Goal: Find specific page/section: Find specific page/section

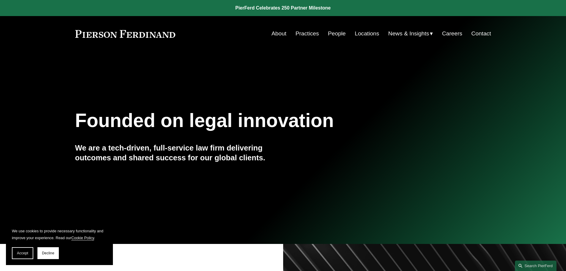
click at [359, 31] on link "Locations" at bounding box center [367, 33] width 24 height 11
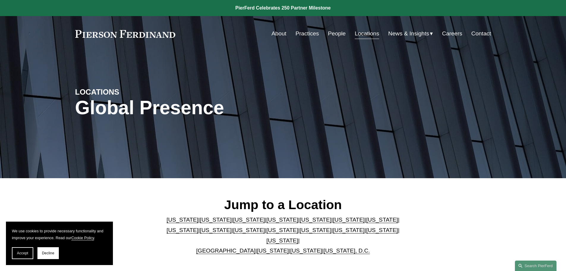
click at [331, 28] on link "People" at bounding box center [337, 33] width 18 height 11
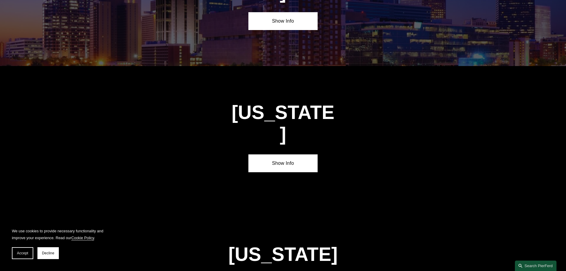
scroll to position [1271, 0]
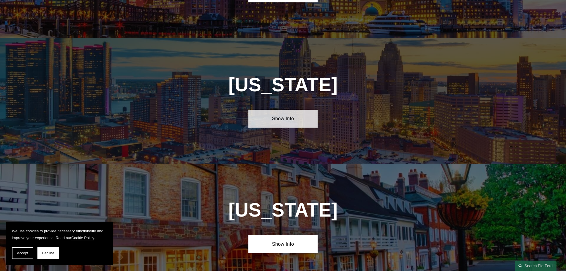
click at [267, 110] on link "Show Info" at bounding box center [282, 119] width 69 height 18
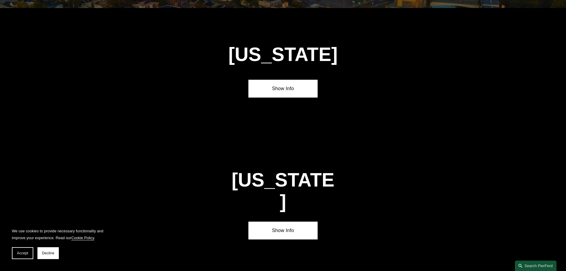
scroll to position [770, 0]
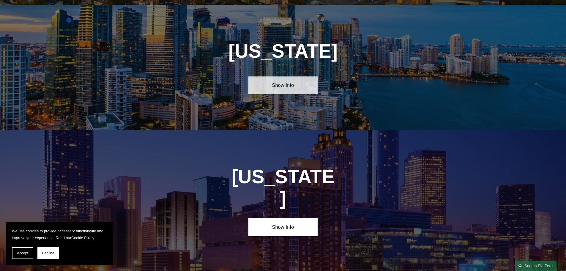
click at [291, 82] on link "Show Info" at bounding box center [282, 85] width 69 height 18
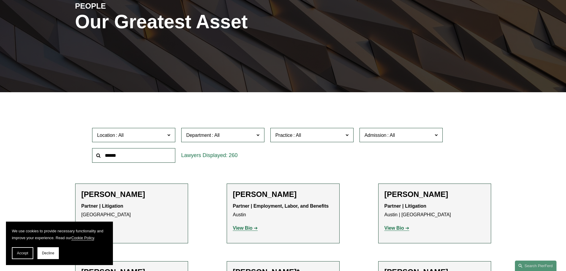
scroll to position [89, 0]
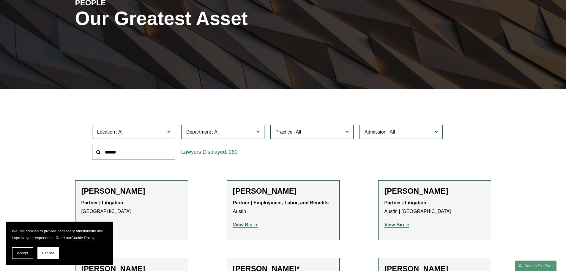
click at [152, 132] on span "Location" at bounding box center [131, 132] width 68 height 8
click at [0, 0] on link "Miami" at bounding box center [0, 0] width 0 height 0
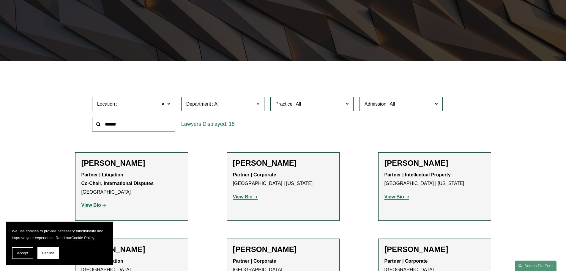
scroll to position [149, 0]
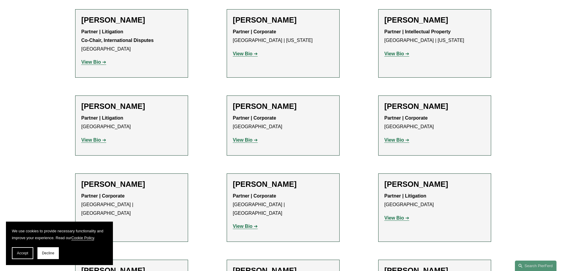
scroll to position [267, 0]
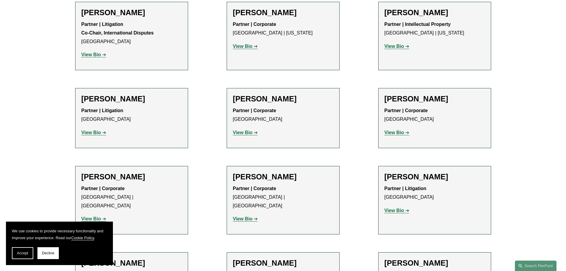
click at [32, 132] on div "Filter Location Miami Miami All Atlanta Austin Boston Charlotte Chicago Cincinn…" at bounding box center [283, 228] width 566 height 617
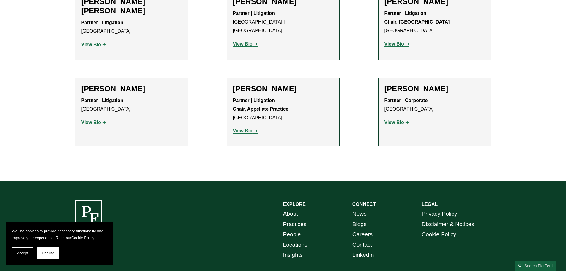
scroll to position [624, 0]
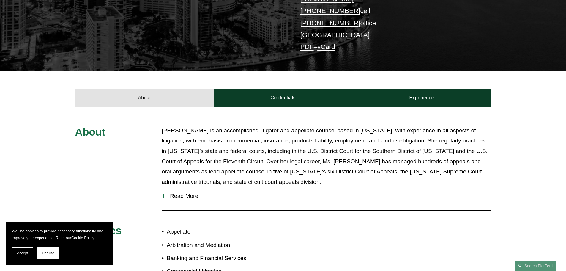
scroll to position [178, 0]
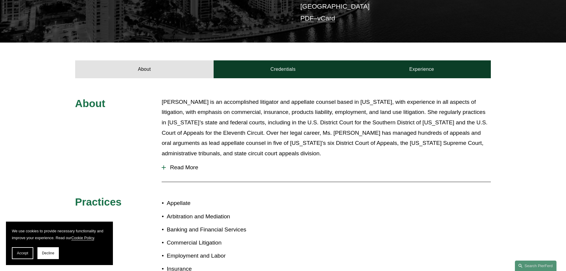
click at [185, 164] on span "Read More" at bounding box center [328, 167] width 325 height 7
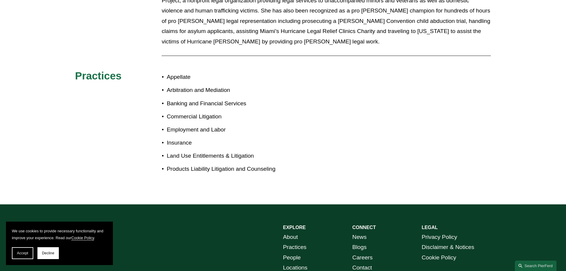
scroll to position [602, 0]
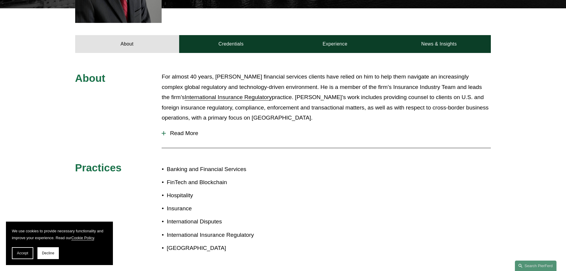
scroll to position [267, 0]
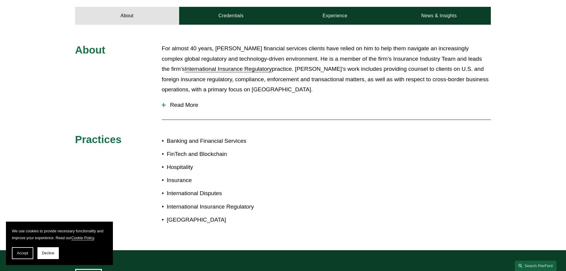
click at [167, 102] on span "Read More" at bounding box center [328, 105] width 325 height 7
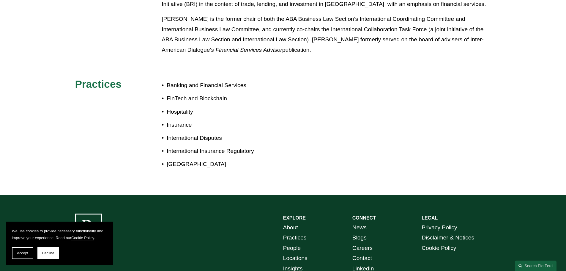
scroll to position [743, 0]
